Goal: Task Accomplishment & Management: Manage account settings

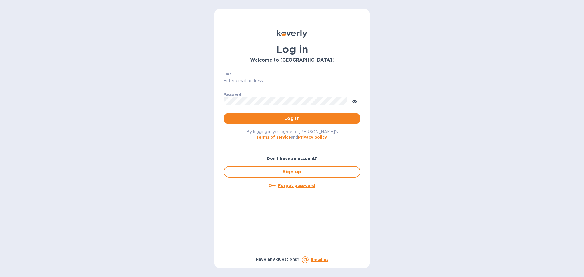
click at [256, 80] on input "Email" at bounding box center [292, 81] width 137 height 9
type input "[PERSON_NAME][EMAIL_ADDRESS][DOMAIN_NAME]"
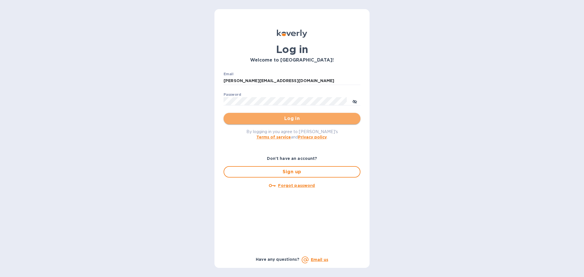
click at [299, 116] on span "Log in" at bounding box center [292, 118] width 128 height 7
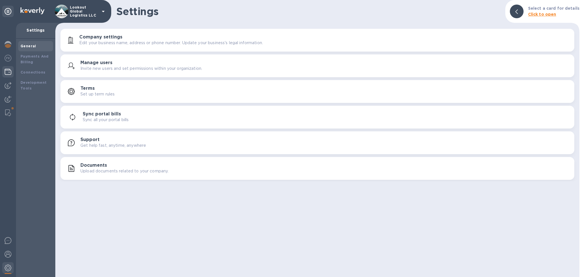
click at [5, 70] on img at bounding box center [8, 71] width 7 height 7
